Goal: Check status: Verify the current state of an ongoing process or item

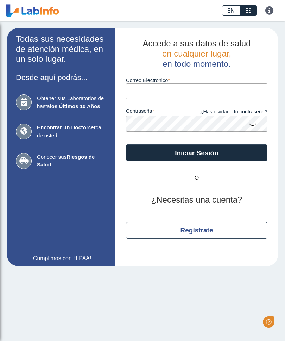
click at [177, 89] on input "Correo Electronico" at bounding box center [196, 91] width 141 height 16
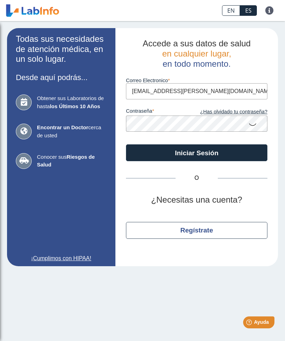
type input "[EMAIL_ADDRESS][PERSON_NAME][DOMAIN_NAME]"
click at [211, 150] on button "Iniciar Sesión" at bounding box center [196, 152] width 141 height 17
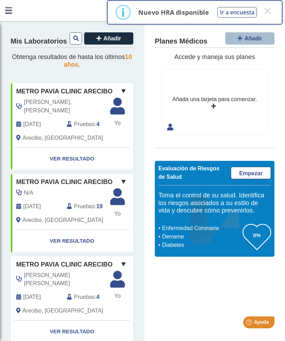
click at [78, 148] on link "Ver Resultado" at bounding box center [72, 159] width 122 height 22
click at [71, 148] on link "Ver Resultado" at bounding box center [72, 159] width 122 height 22
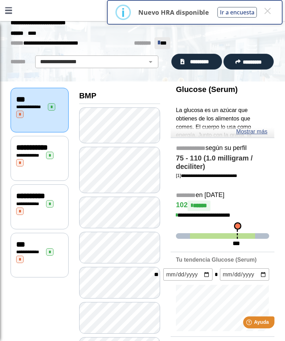
scroll to position [21, 0]
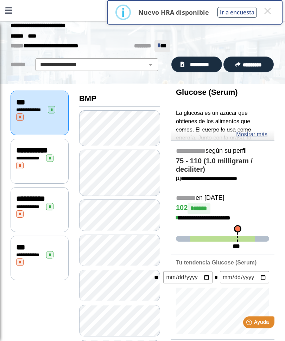
click at [195, 63] on span "*********" at bounding box center [199, 65] width 26 height 8
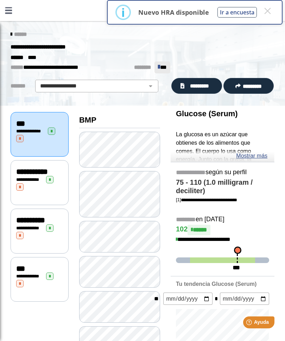
scroll to position [0, 0]
